Goal: Transaction & Acquisition: Obtain resource

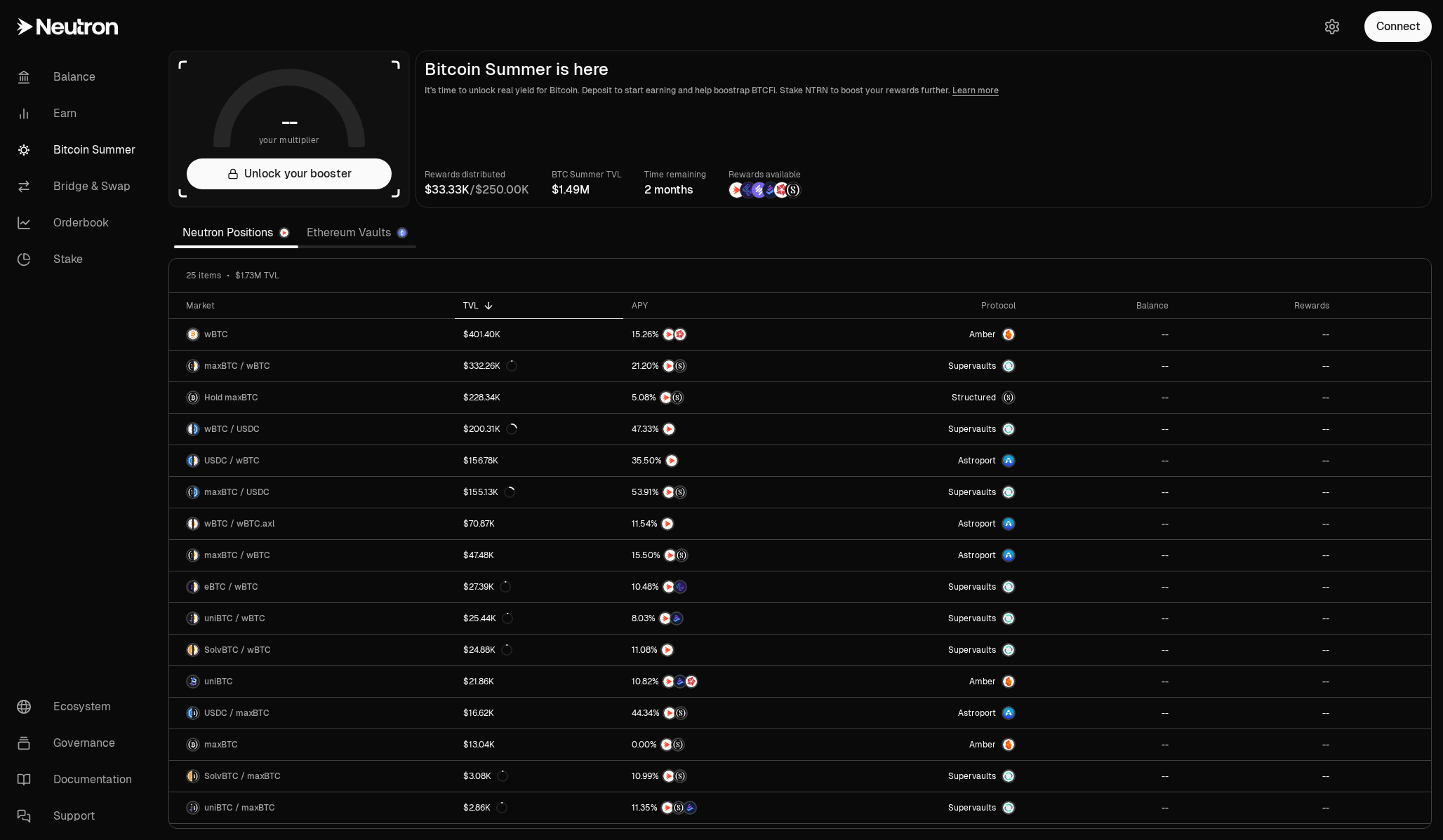
click at [373, 232] on link "Ethereum Vaults" at bounding box center [357, 232] width 118 height 28
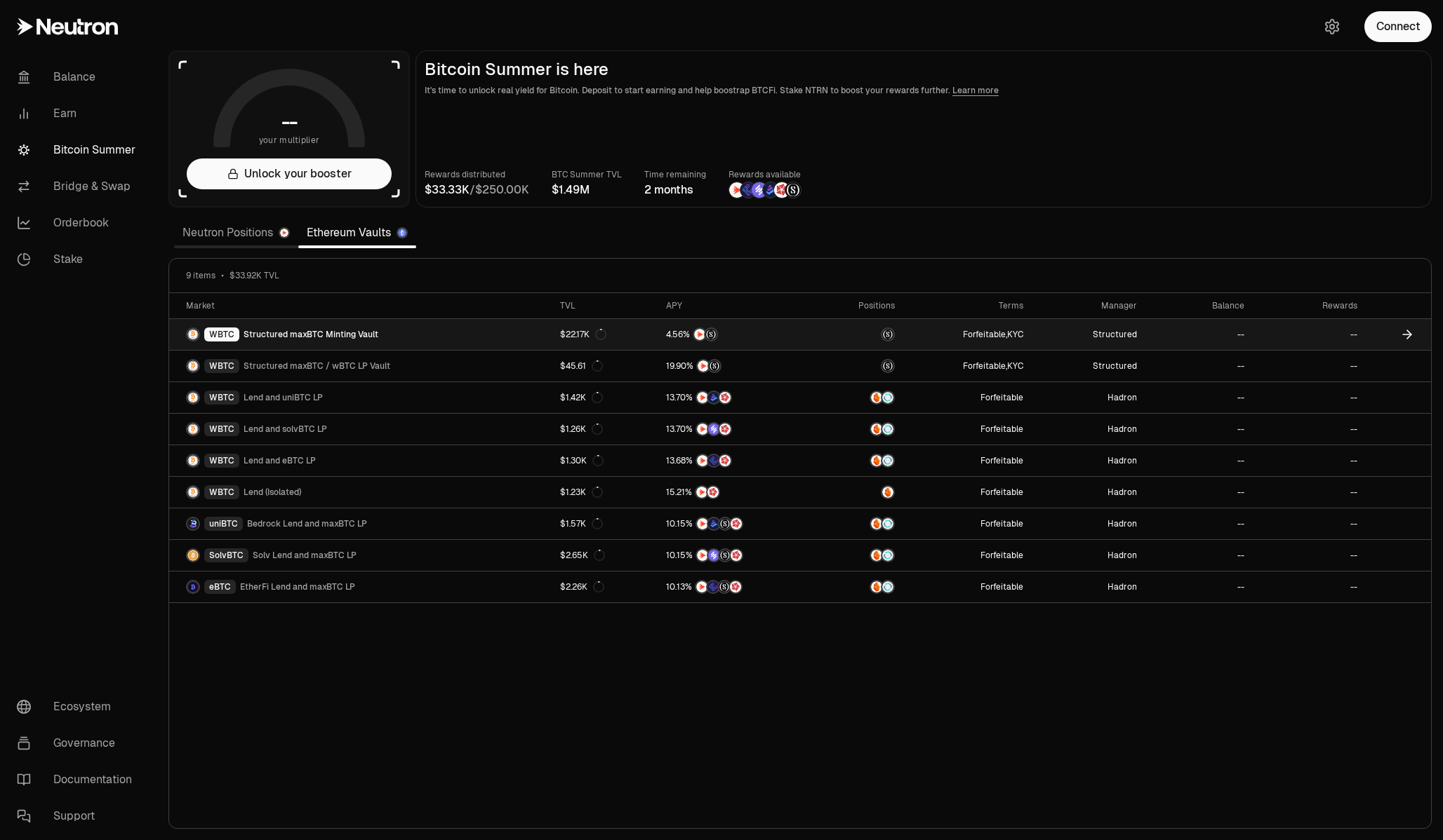
click at [302, 333] on span "Structured maxBTC Minting Vault" at bounding box center [310, 334] width 134 height 11
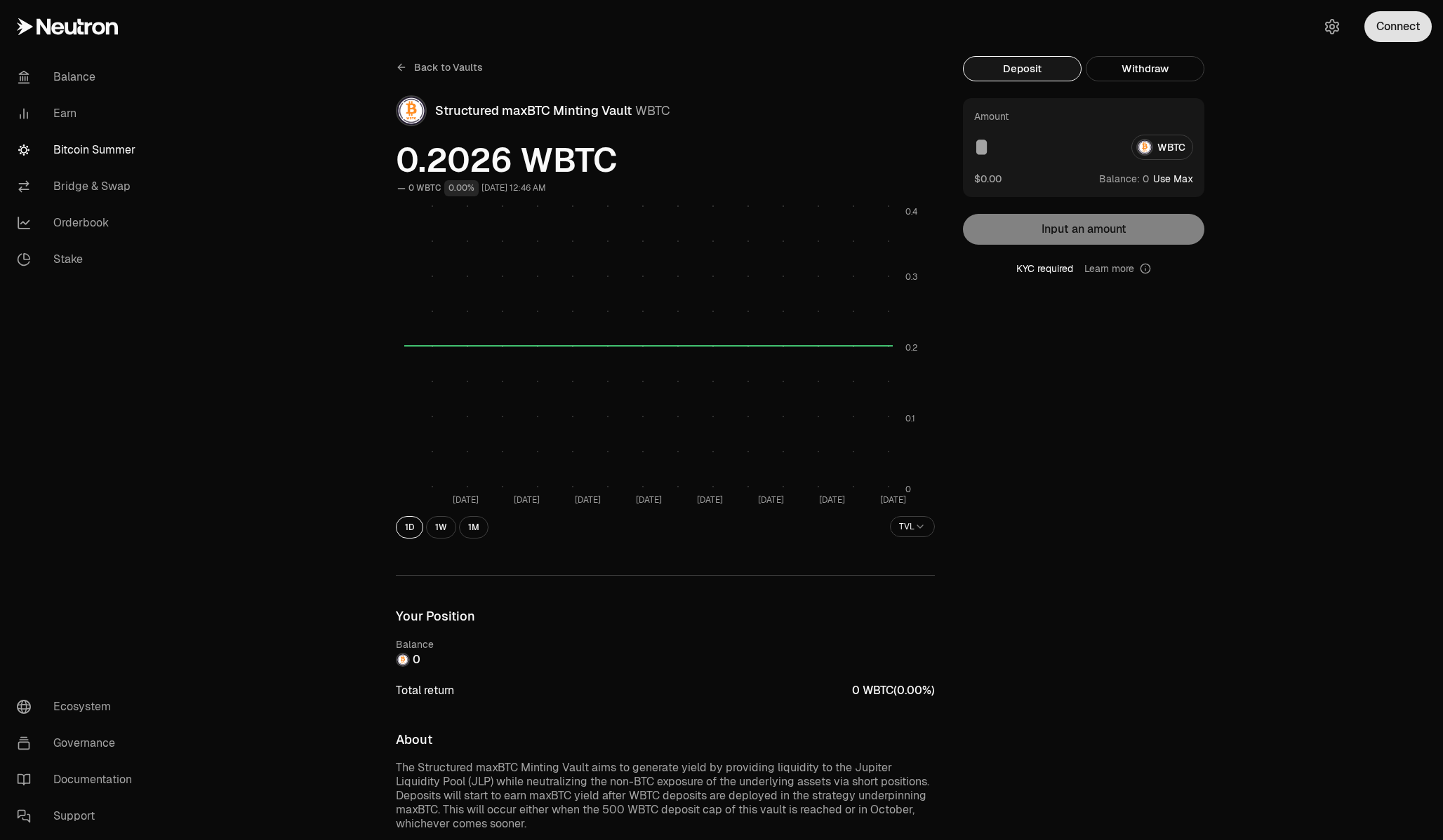
click at [1387, 26] on button "Connect" at bounding box center [1398, 26] width 67 height 31
click at [1336, 29] on icon "button" at bounding box center [1332, 26] width 17 height 17
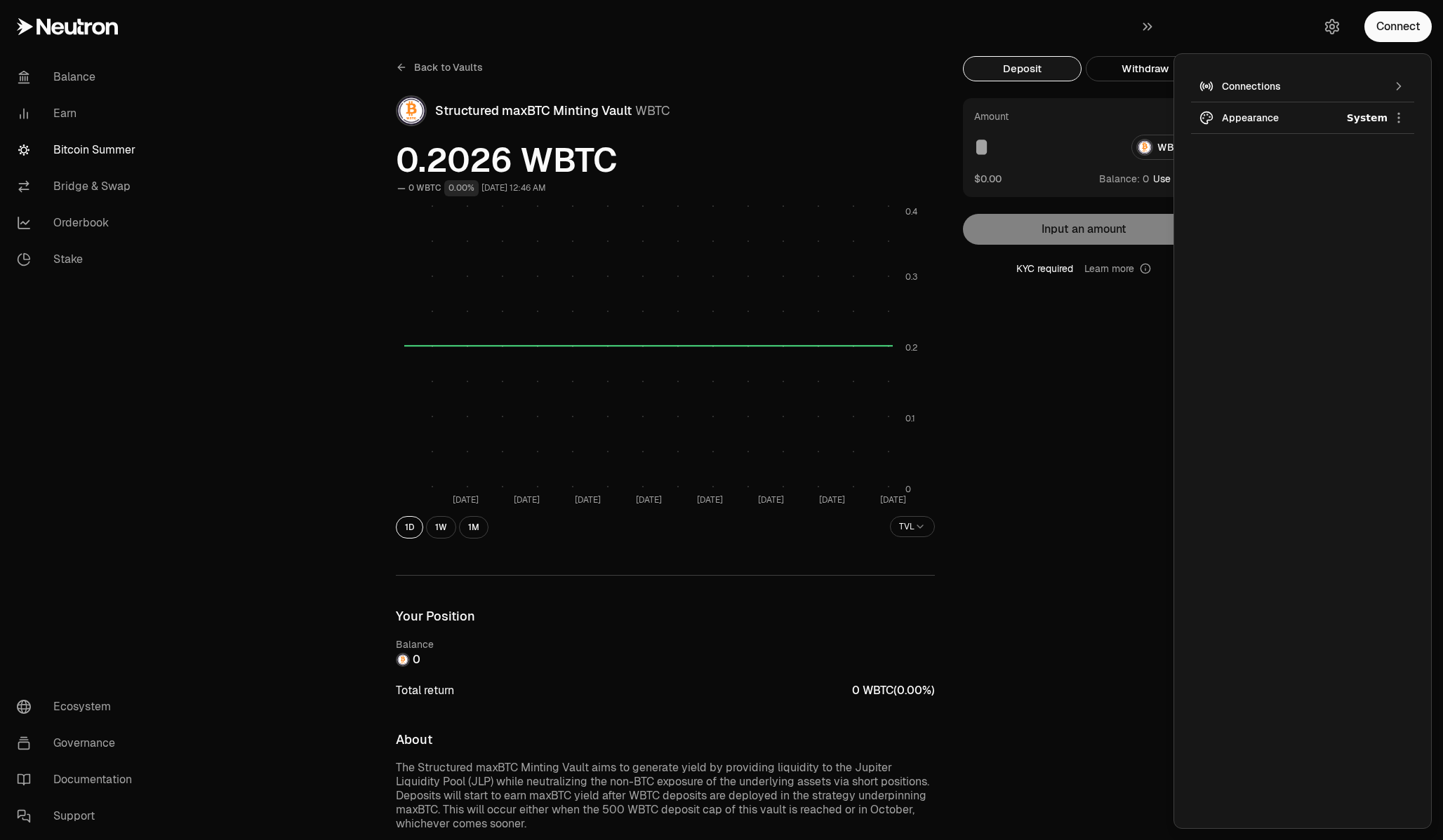
click at [1397, 82] on icon "button" at bounding box center [1398, 86] width 14 height 14
click at [1410, 138] on img "button" at bounding box center [1407, 140] width 11 height 11
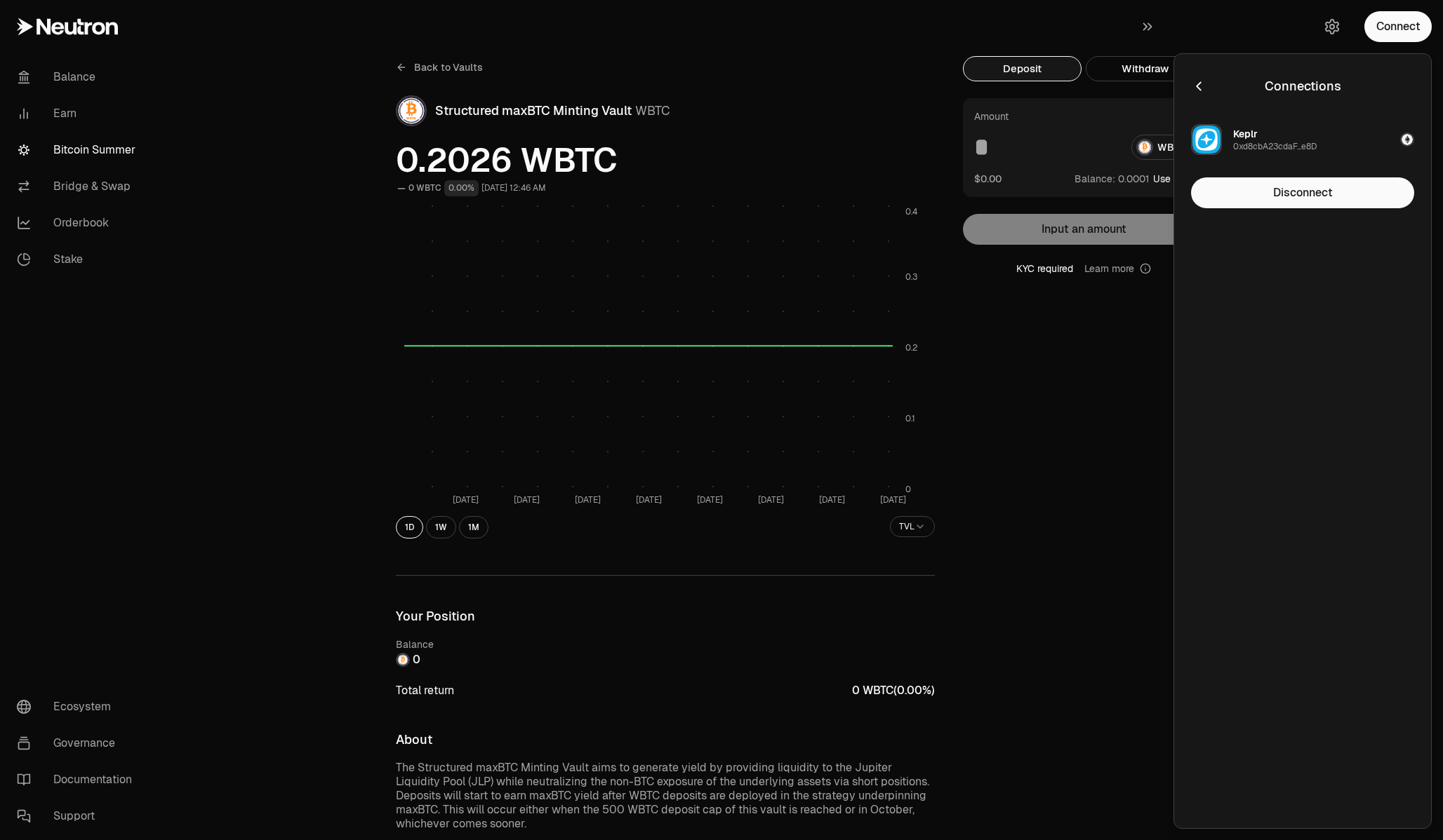
click at [1209, 18] on div "Connect" at bounding box center [1308, 26] width 270 height 54
click at [1202, 87] on icon "button" at bounding box center [1198, 86] width 15 height 15
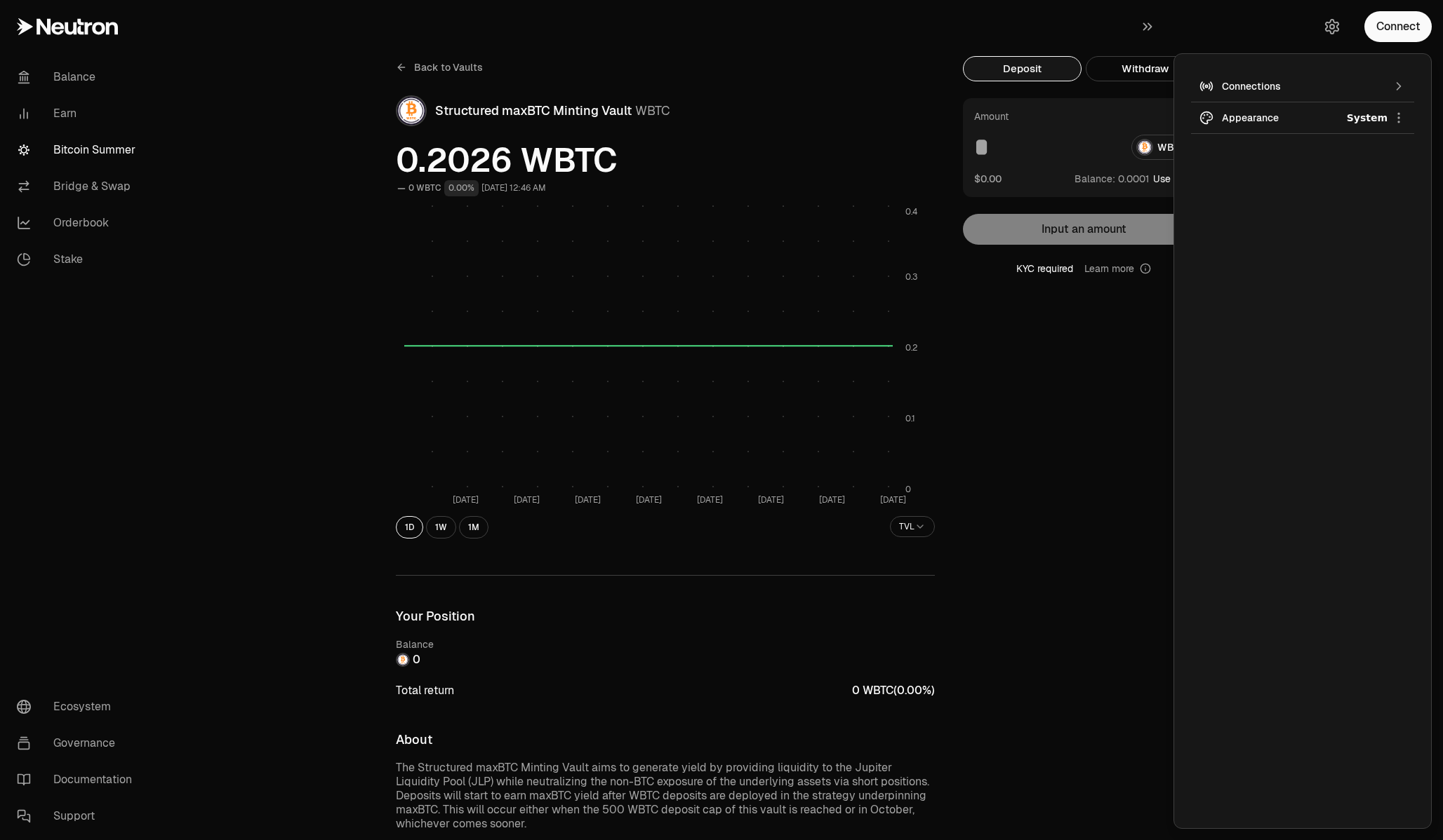
click at [1401, 83] on icon "button" at bounding box center [1398, 86] width 14 height 14
click at [1109, 355] on div "Deposit Withdraw Amount WBTC $0.00 Balance: Use Max Input an amount KYC require…" at bounding box center [1092, 765] width 258 height 1420
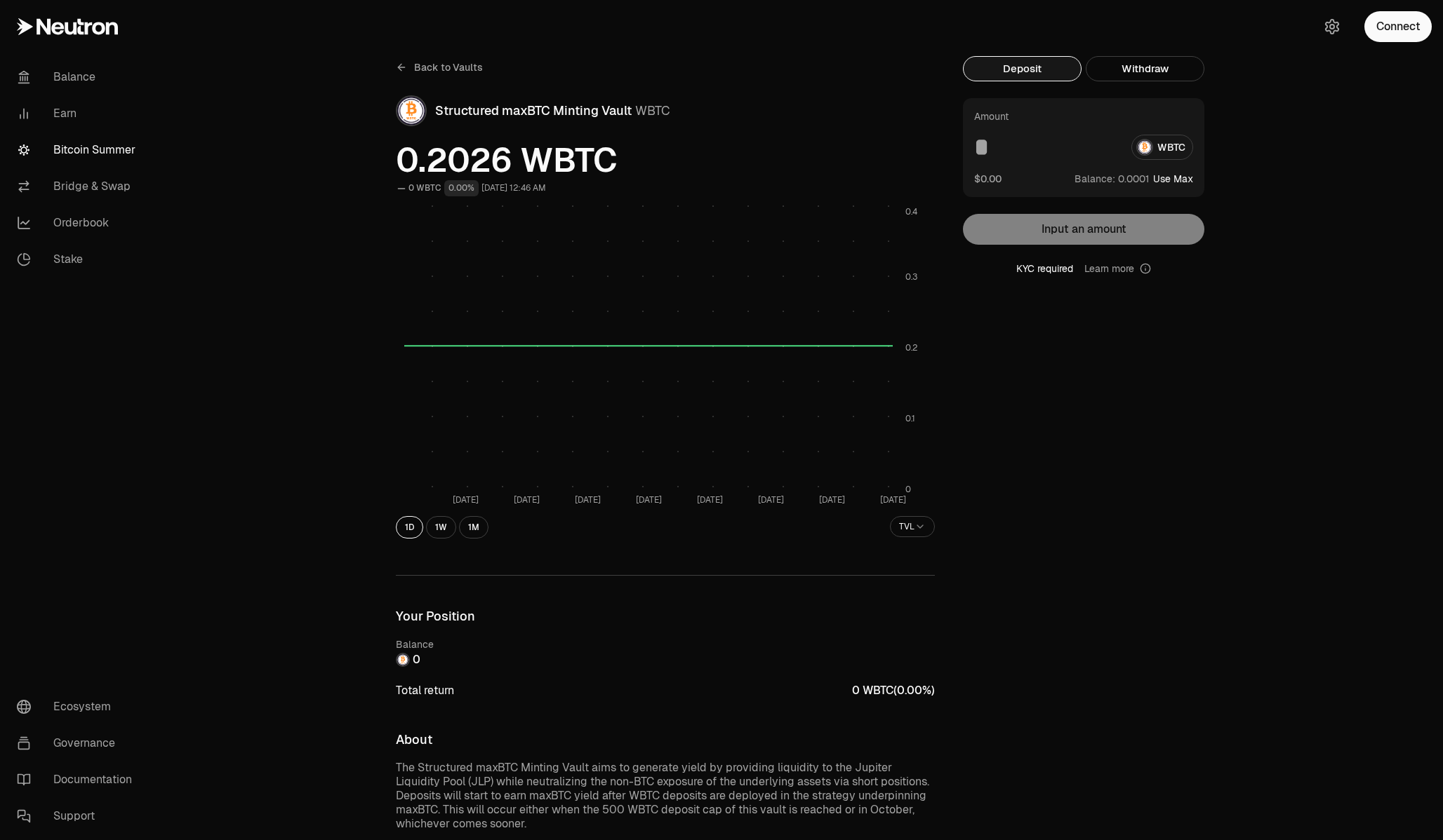
click at [1171, 177] on button "Use Max" at bounding box center [1173, 179] width 40 height 14
type input "**********"
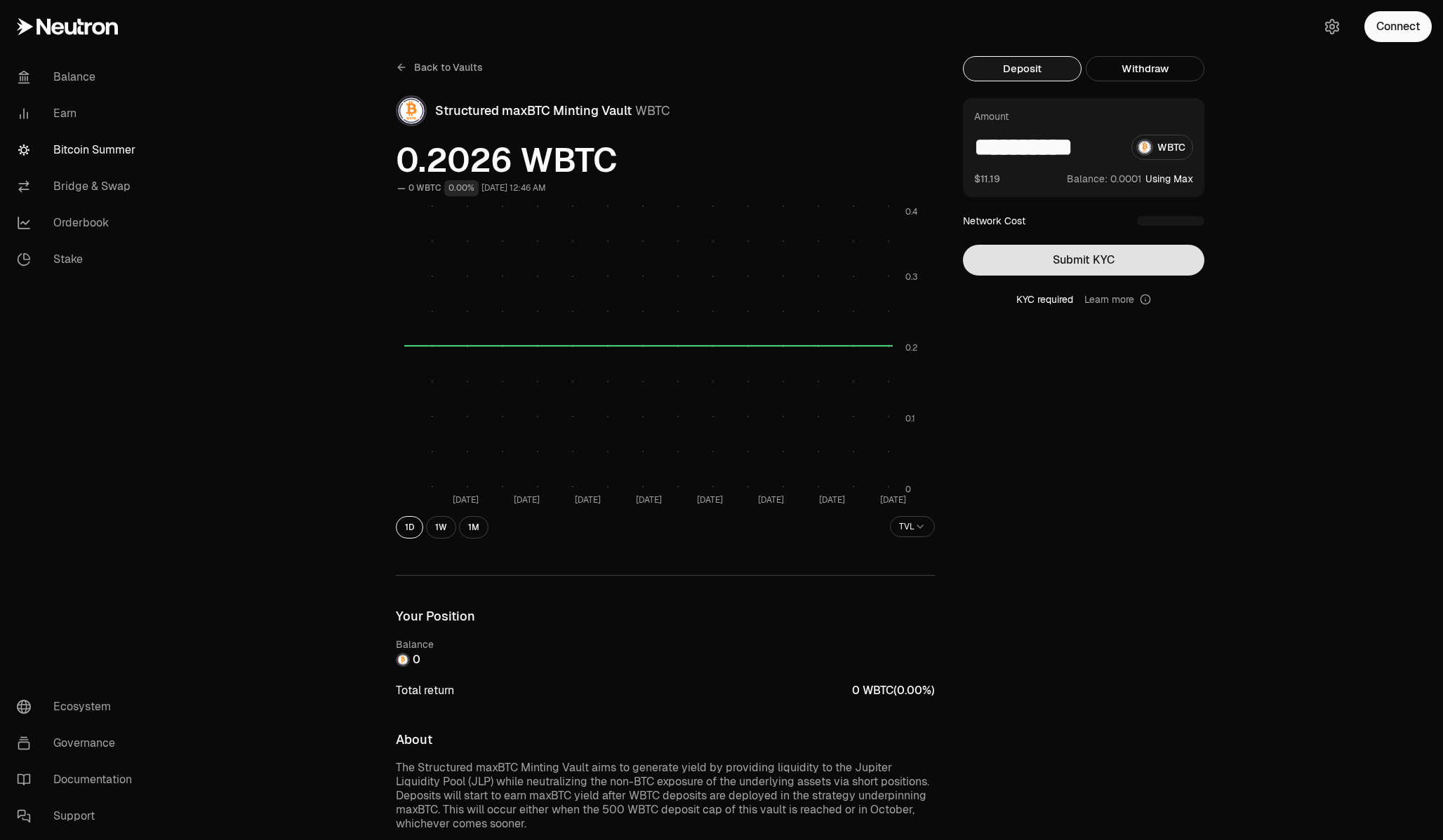
click at [1093, 259] on button "Submit KYC" at bounding box center [1084, 260] width 242 height 31
click at [402, 68] on icon at bounding box center [401, 67] width 11 height 11
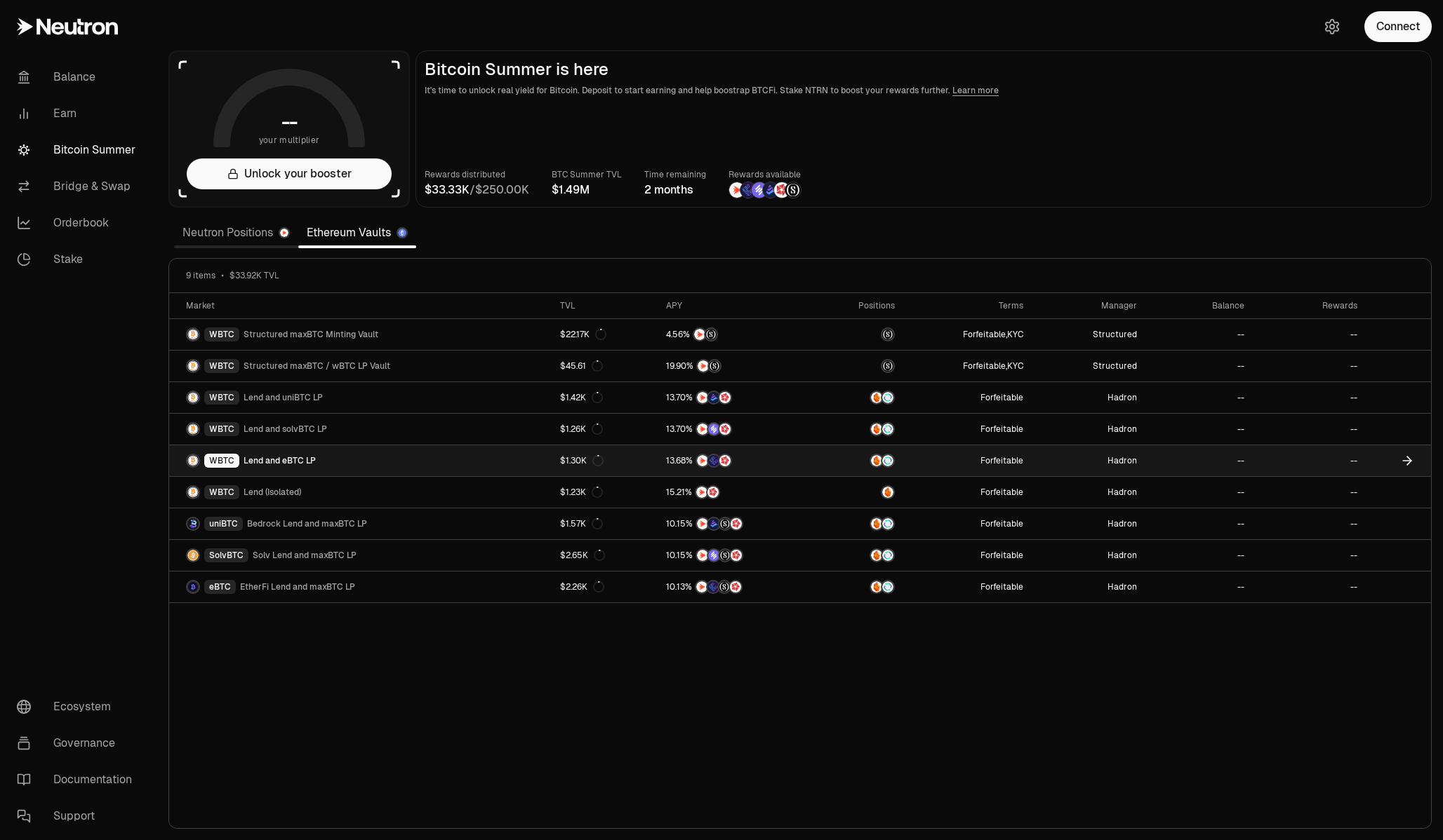
click at [521, 459] on link "WBTC Lend and eBTC LP" at bounding box center [360, 460] width 382 height 31
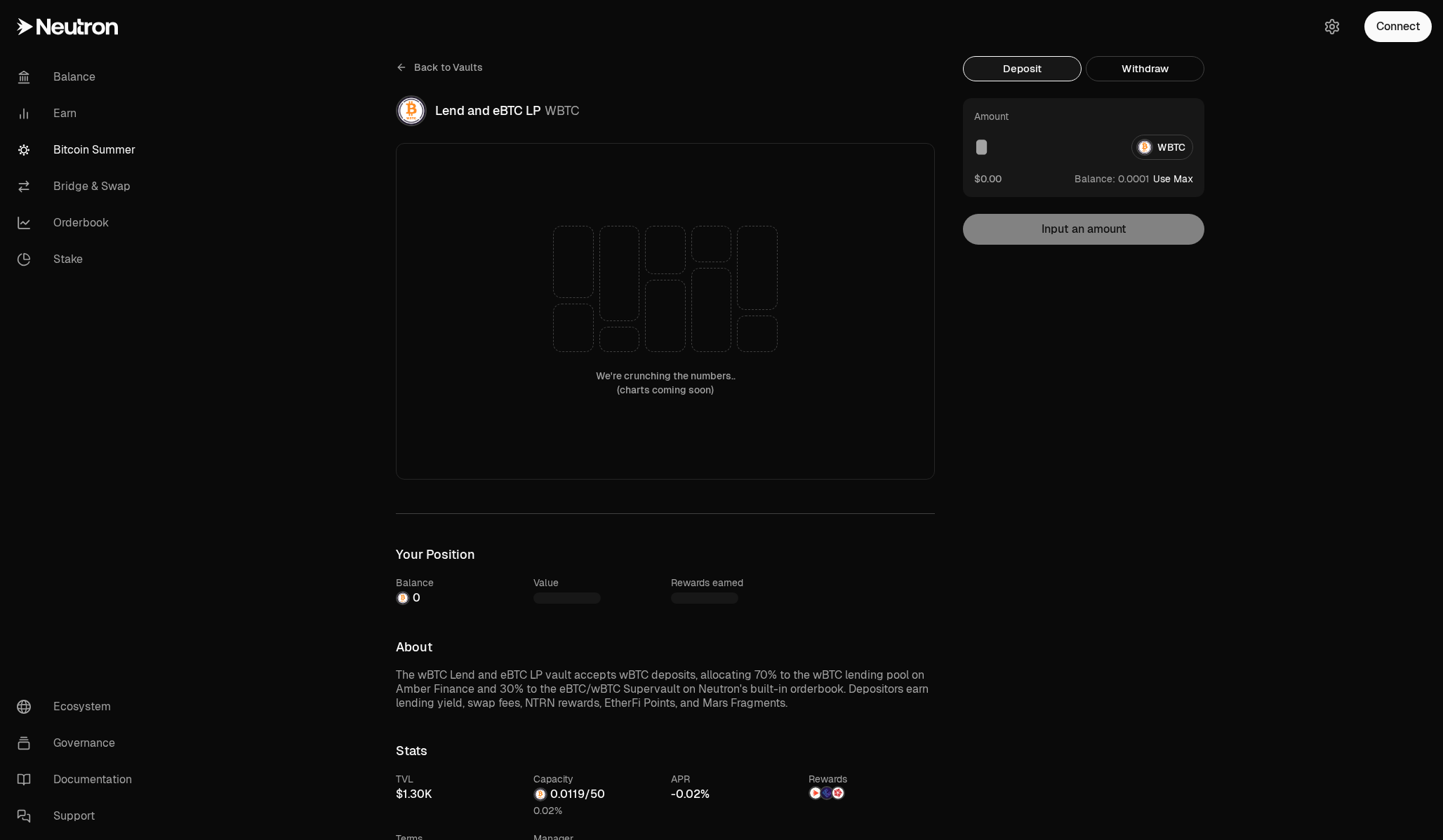
click at [1174, 177] on button "Use Max" at bounding box center [1173, 179] width 40 height 14
type input "**********"
